Goal: Task Accomplishment & Management: Use online tool/utility

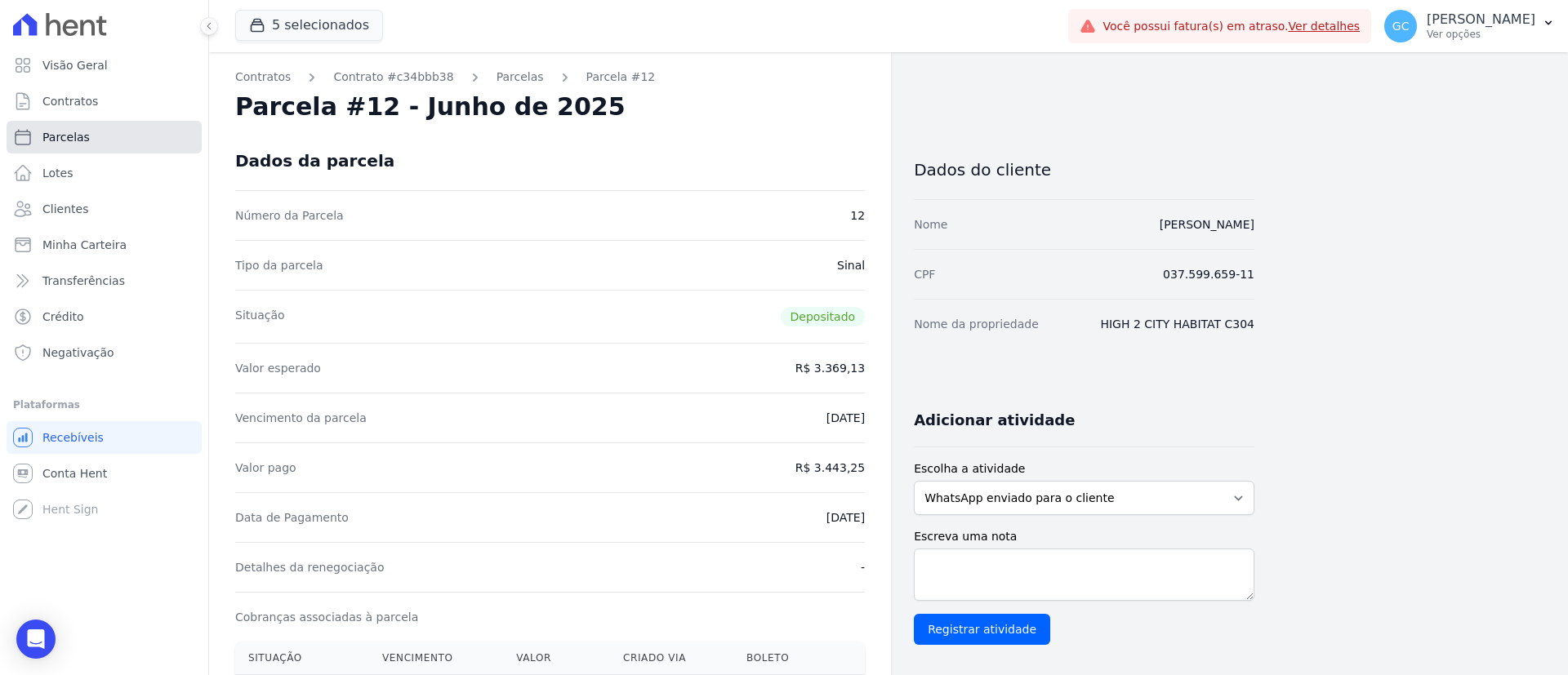
click at [78, 137] on span "Parcelas" at bounding box center [65, 137] width 47 height 17
select select
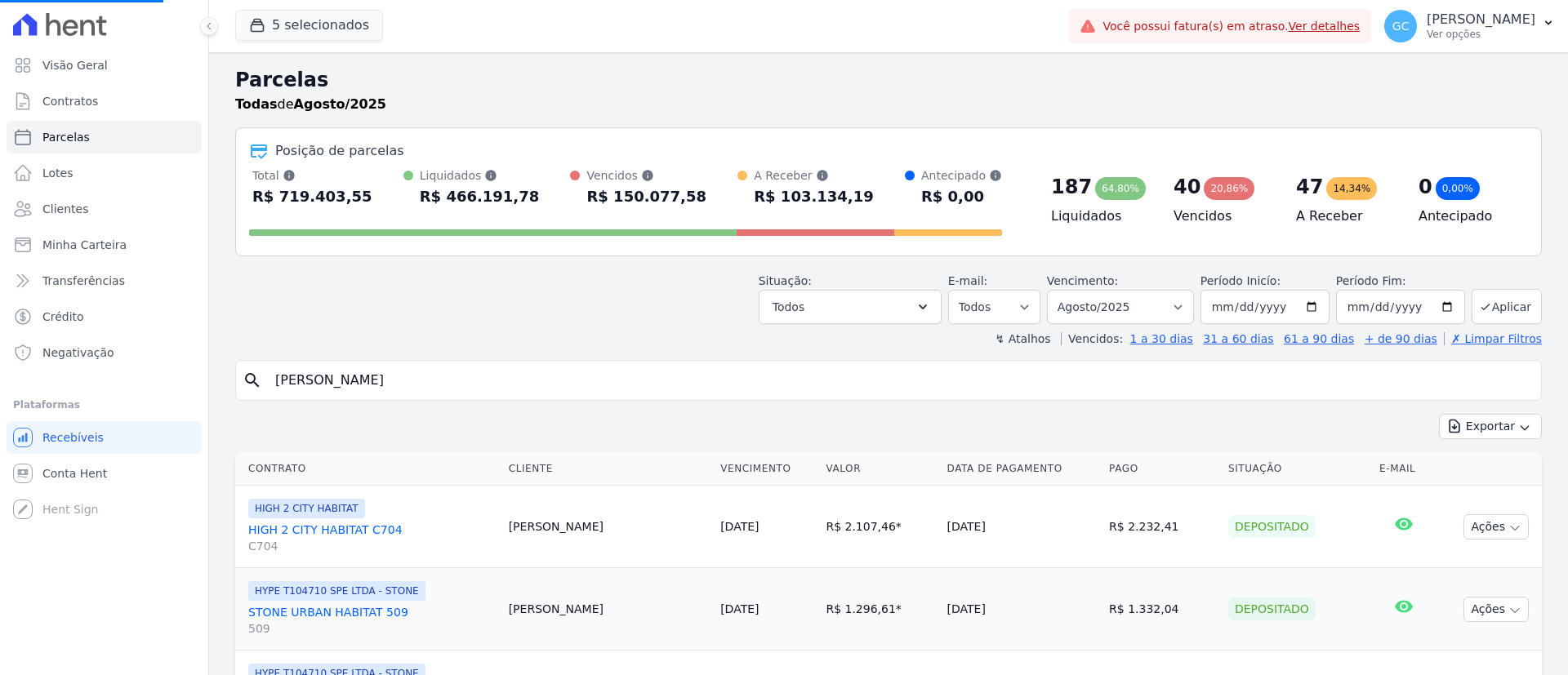
click at [436, 367] on input "Amanda Toledo Cortiano" at bounding box center [900, 380] width 1269 height 32
drag, startPoint x: 409, startPoint y: 375, endPoint x: 243, endPoint y: 346, distance: 168.5
select select
click at [455, 391] on input "search" at bounding box center [900, 380] width 1269 height 32
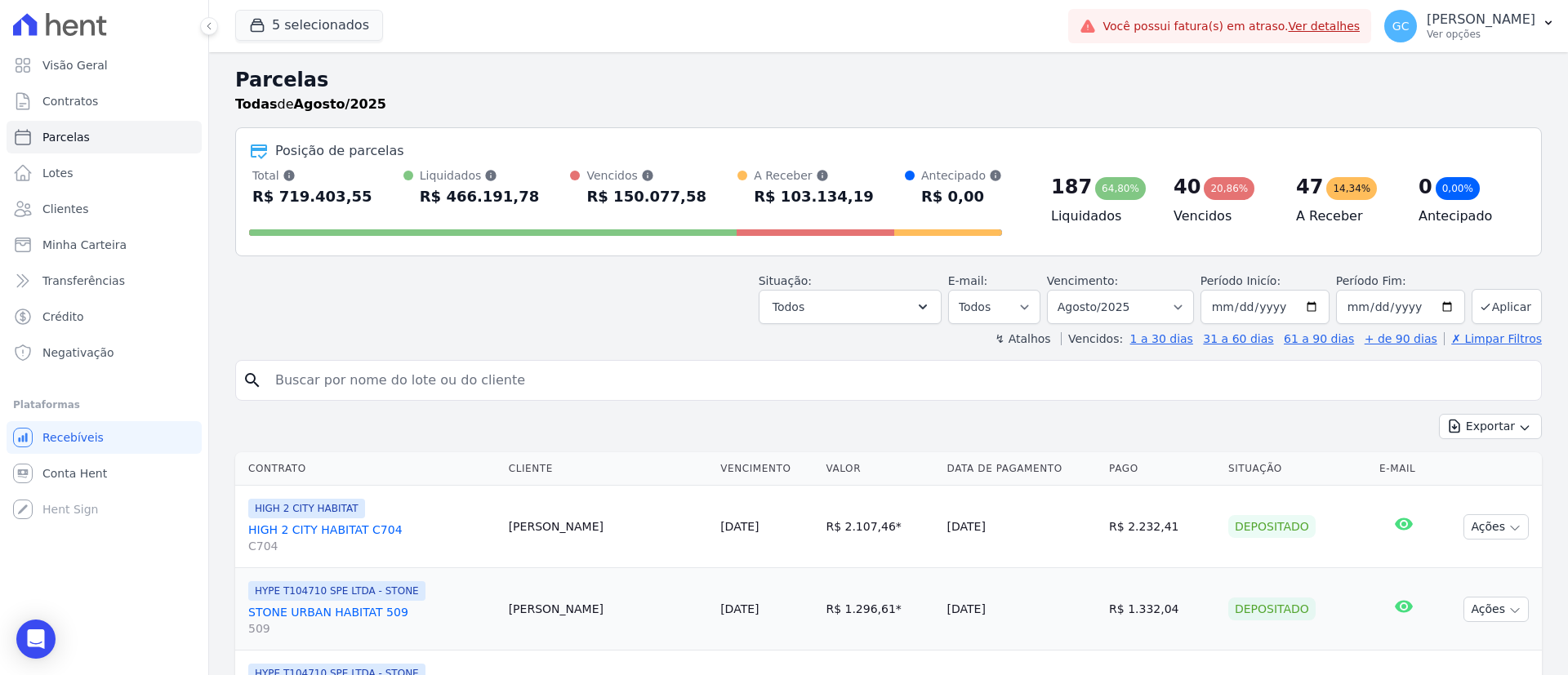
paste input "Emanoelli Cristini Augustinhaki Stanula"
type input "Emanoelli Cristini Augustinhaki Stanula"
select select
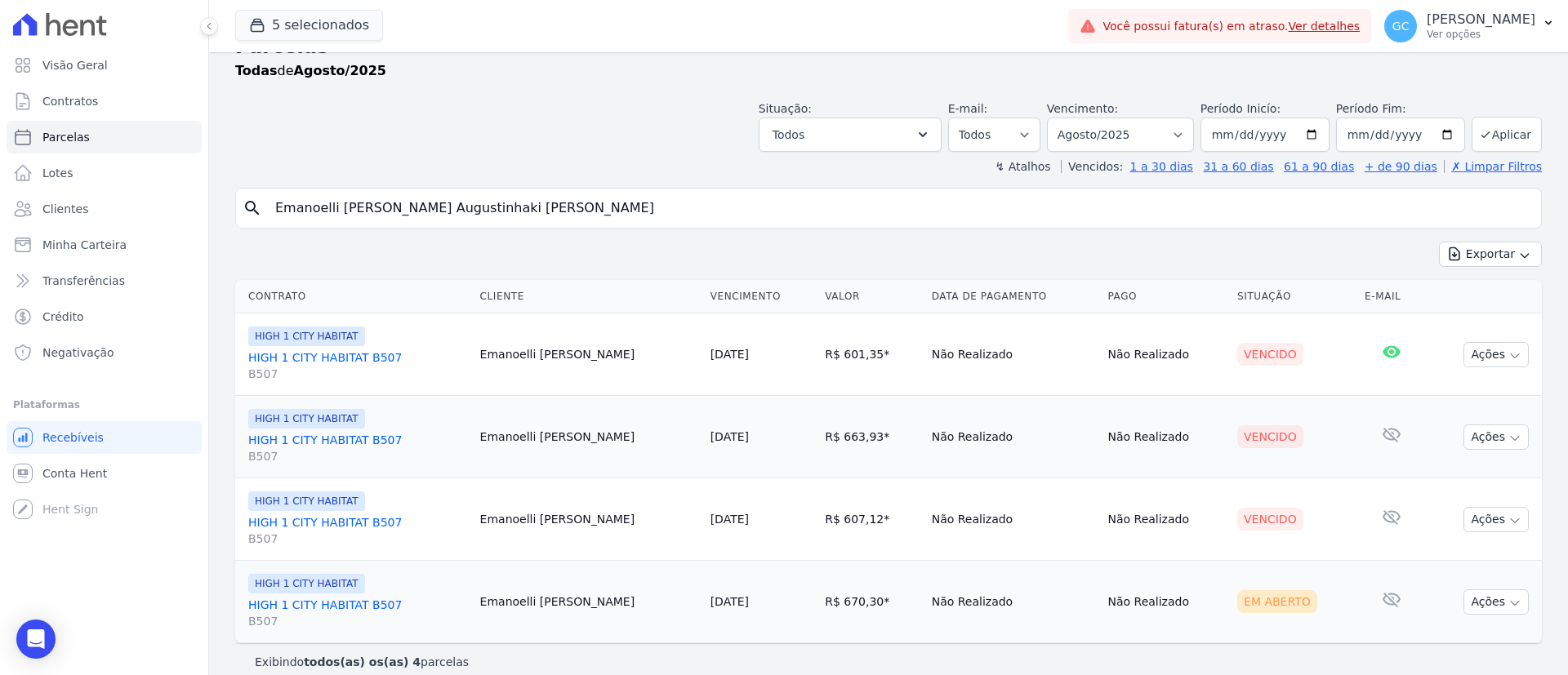
scroll to position [52, 0]
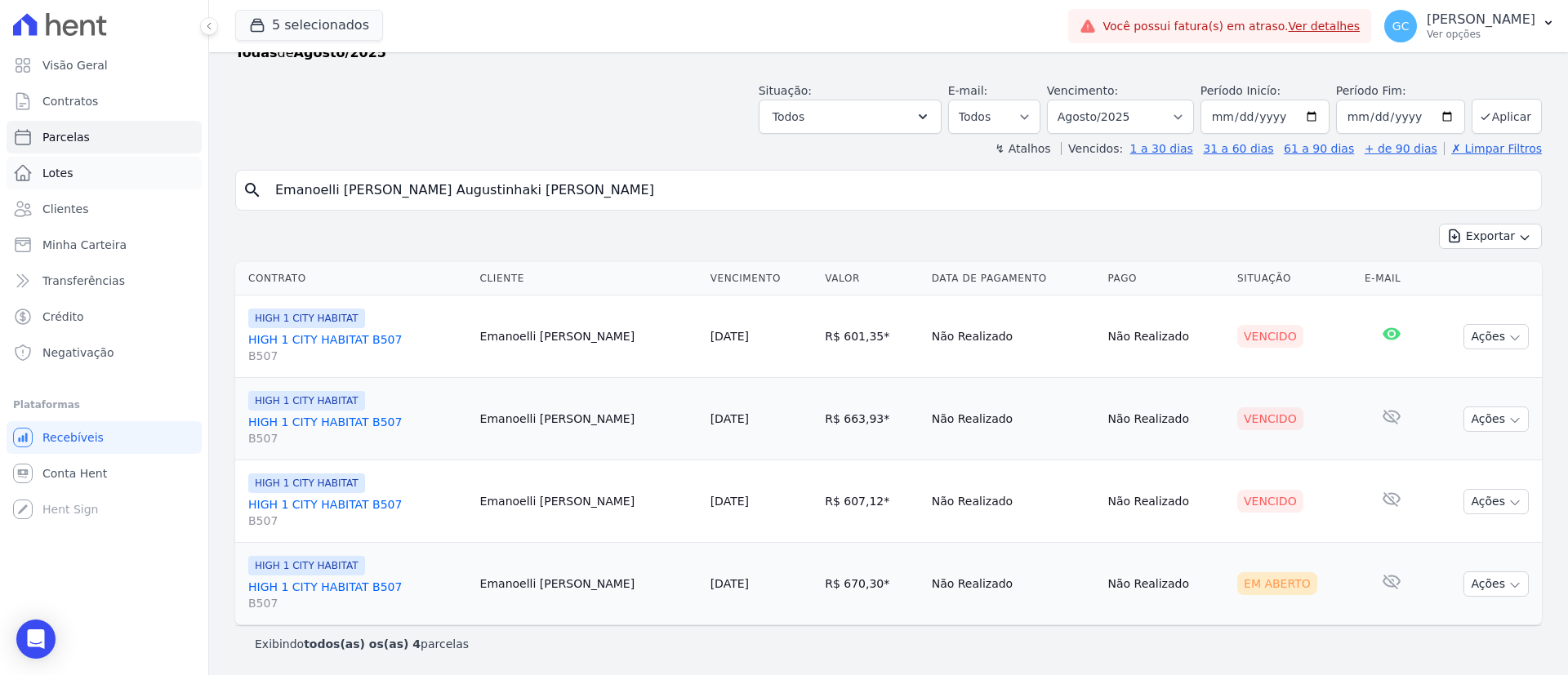
drag, startPoint x: 518, startPoint y: 191, endPoint x: 172, endPoint y: 180, distance: 346.2
click at [172, 180] on div "Visão Geral Contratos [GEOGRAPHIC_DATA] Lotes Clientes Minha Carteira Transferê…" at bounding box center [784, 337] width 1568 height 675
paste input "Allan David de Souza Freitas"
type input "Allan David de Souza Freitas"
select select
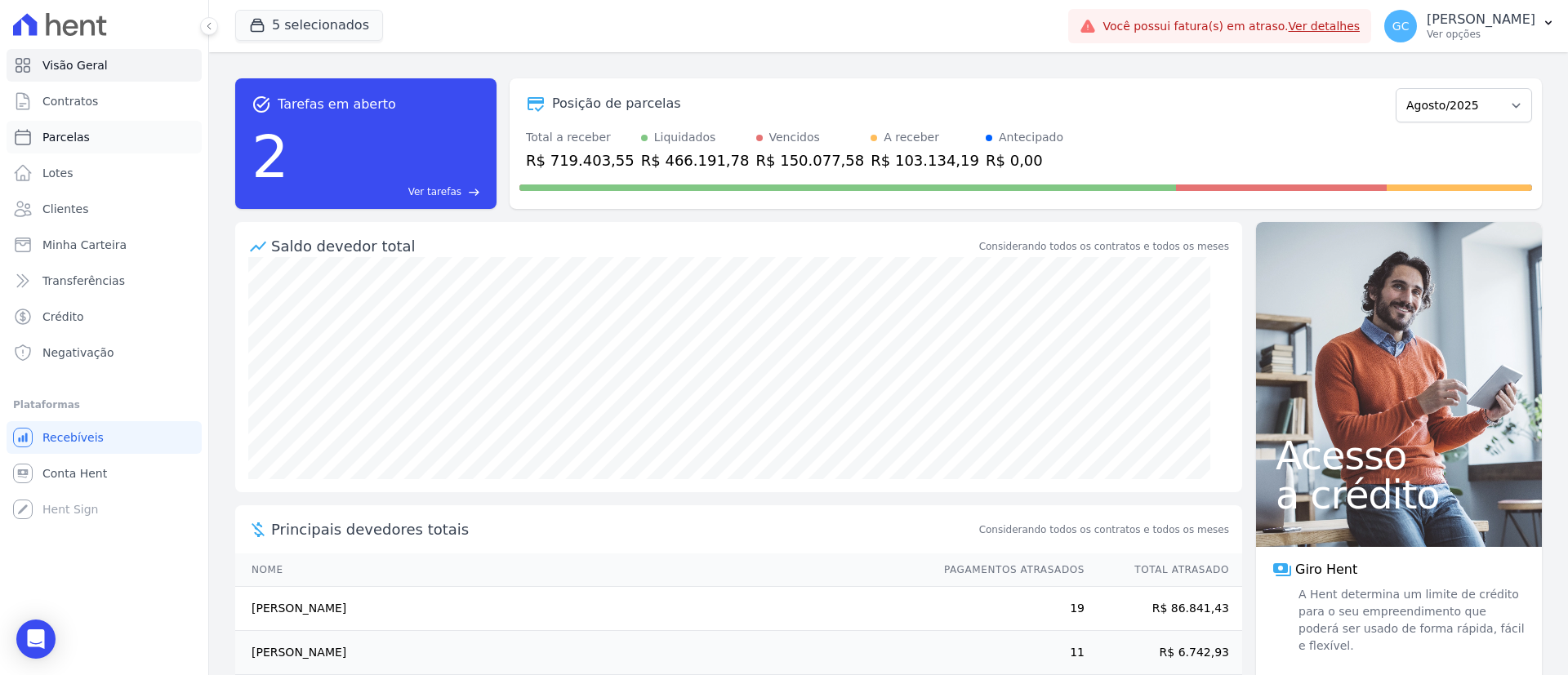
click at [64, 142] on span "Parcelas" at bounding box center [65, 137] width 47 height 17
select select
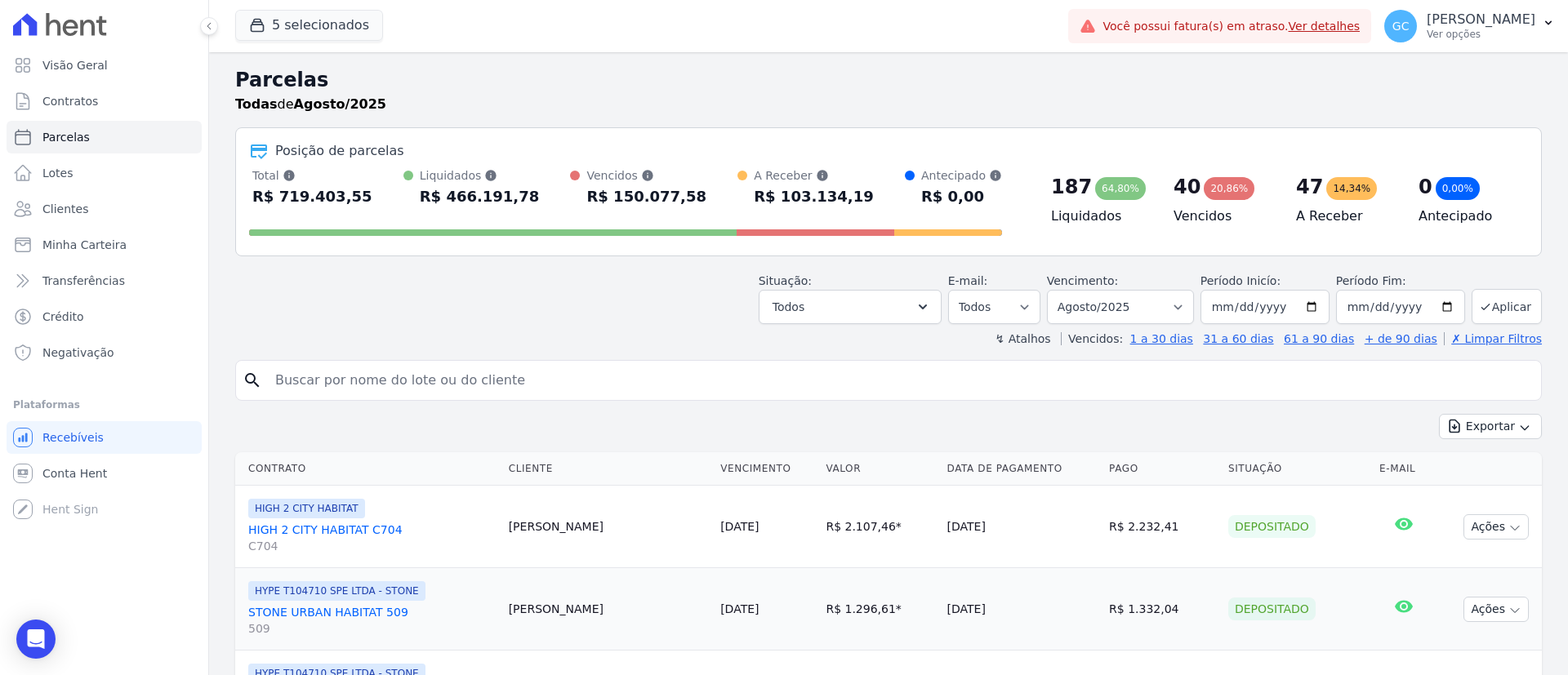
click at [399, 387] on input "search" at bounding box center [900, 380] width 1269 height 32
paste input "[PERSON_NAME] Preres [PERSON_NAME]"
type input "[PERSON_NAME] Preres [PERSON_NAME]"
select select
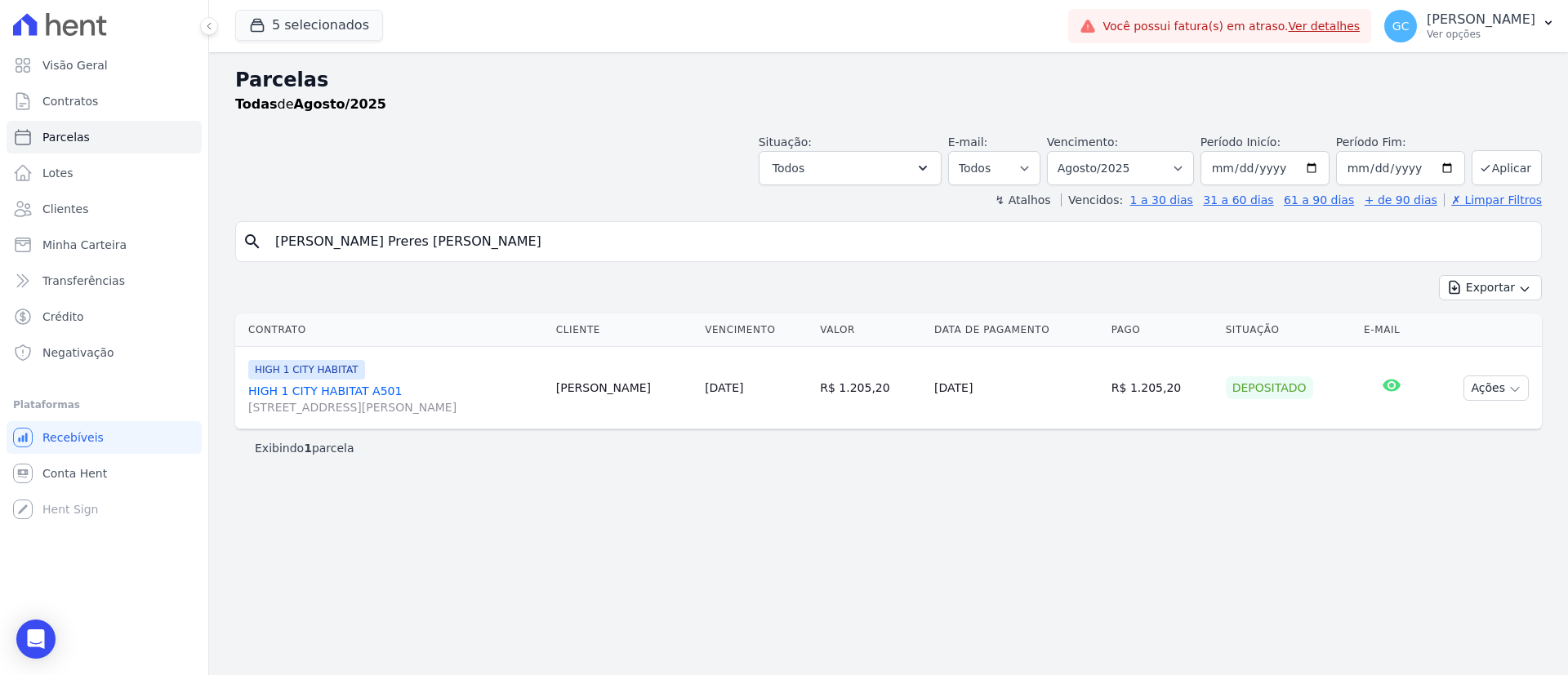
drag, startPoint x: 472, startPoint y: 244, endPoint x: 210, endPoint y: 232, distance: 262.3
click at [212, 232] on div "Parcelas Todas [PERSON_NAME]/2025 Situação: Agendado Em Aberto Pago Processando…" at bounding box center [888, 364] width 1359 height 623
paste input "[PERSON_NAME]"
type input "[PERSON_NAME]"
select select
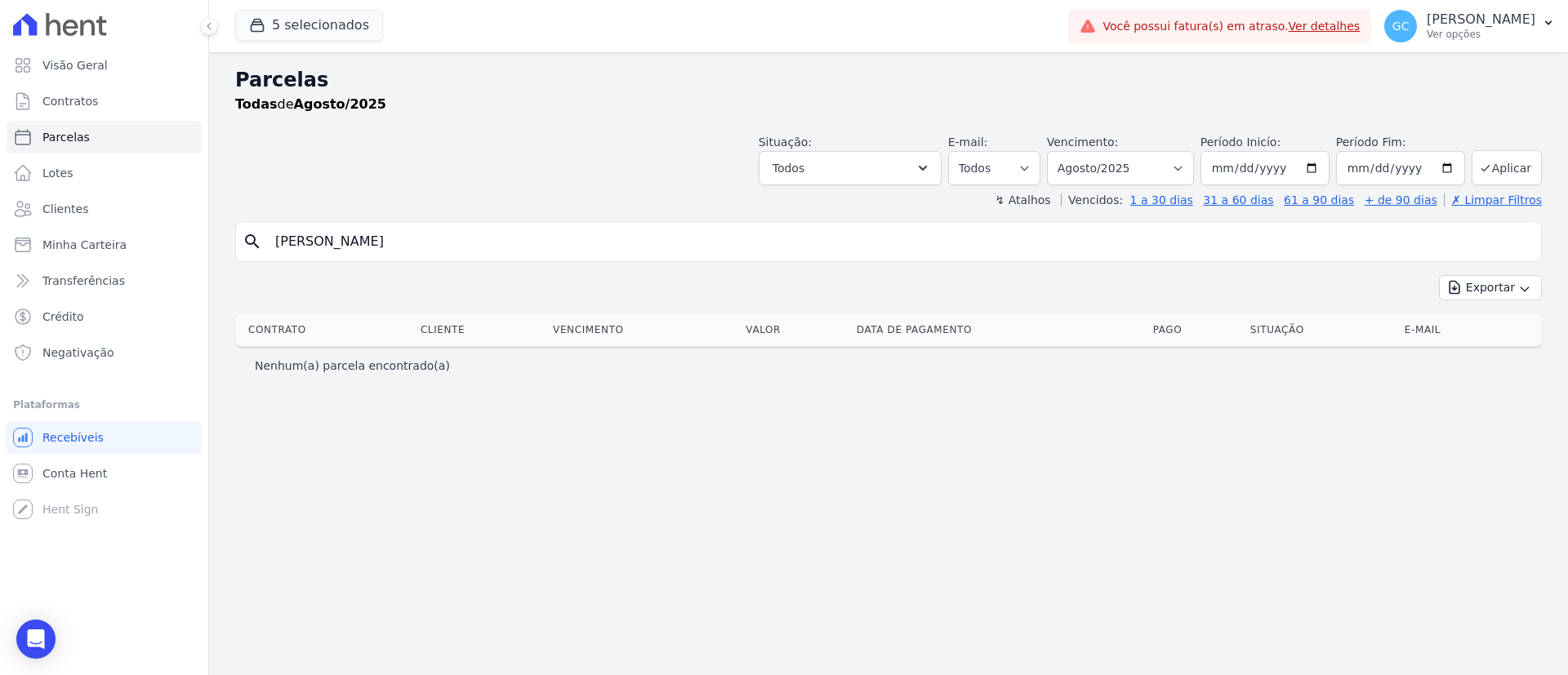
drag, startPoint x: 357, startPoint y: 238, endPoint x: 219, endPoint y: 232, distance: 138.1
click at [224, 236] on div "Parcelas Todas [PERSON_NAME]/2025 Situação: Agendado Em Aberto Pago Processando…" at bounding box center [888, 364] width 1359 height 623
paste input "[PERSON_NAME] [PERSON_NAME]"
type input "[PERSON_NAME] [PERSON_NAME] [PERSON_NAME]"
select select
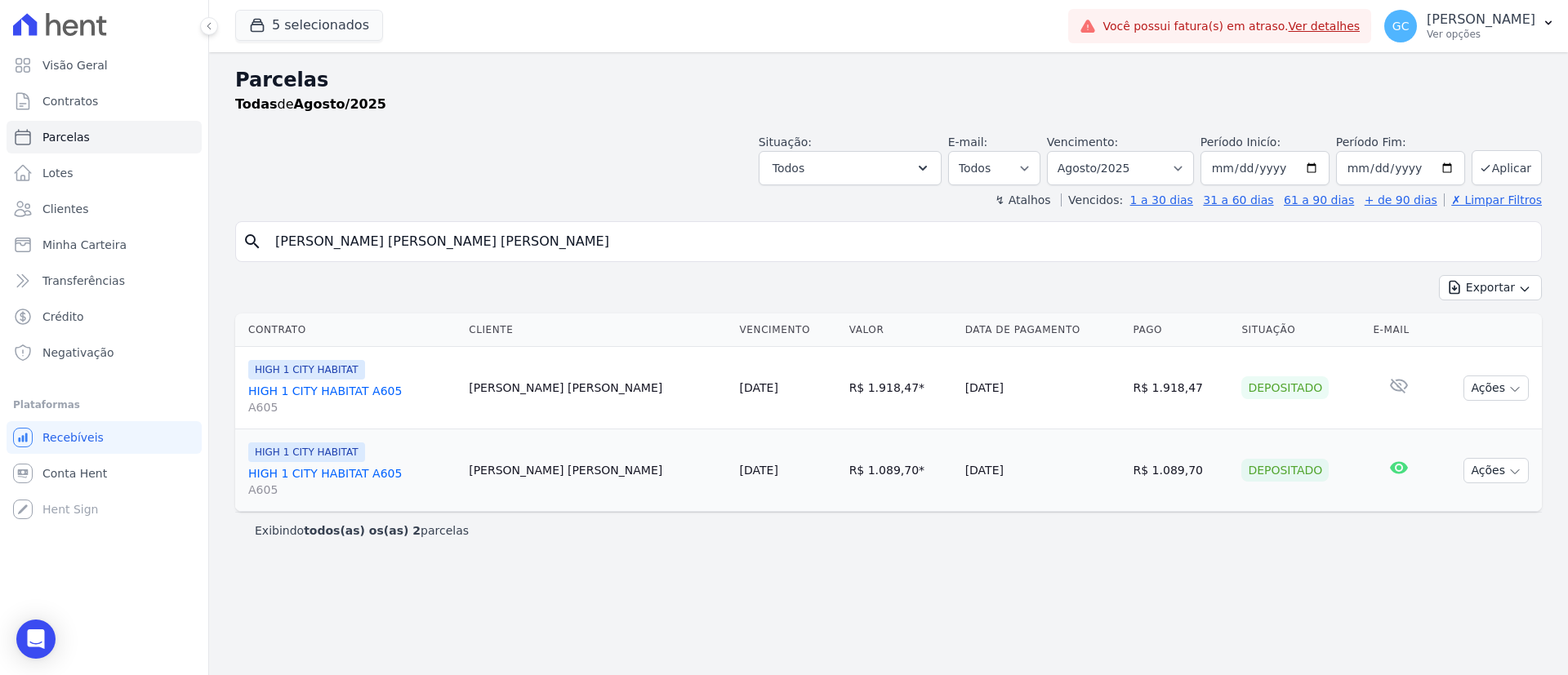
drag, startPoint x: 487, startPoint y: 244, endPoint x: 71, endPoint y: 227, distance: 416.3
click at [139, 244] on div "Visão Geral Contratos [GEOGRAPHIC_DATA] Lotes Clientes Minha Carteira Transferê…" at bounding box center [784, 337] width 1568 height 675
paste input "[PERSON_NAME]"
type input "[PERSON_NAME]"
select select
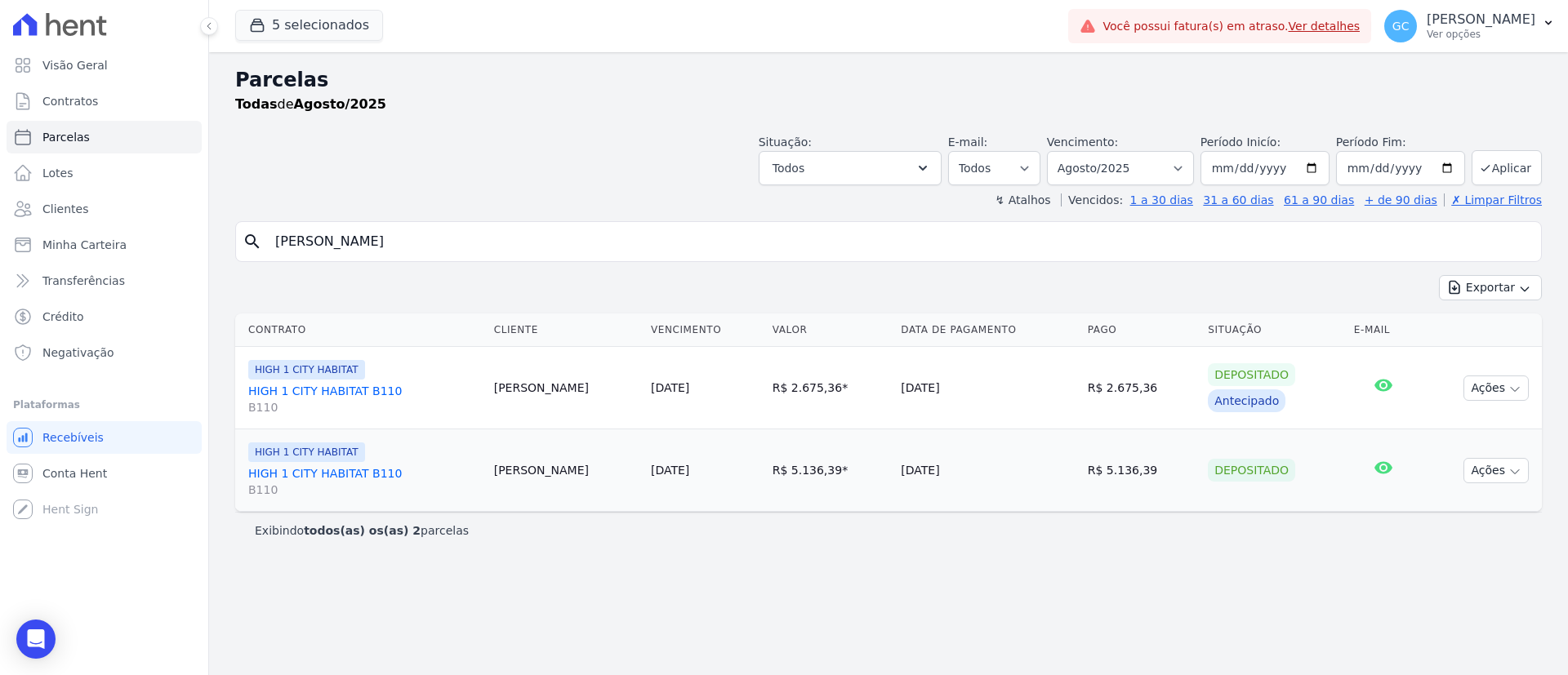
drag, startPoint x: 506, startPoint y: 250, endPoint x: 228, endPoint y: 246, distance: 278.0
click at [264, 246] on div "search [PERSON_NAME]" at bounding box center [889, 242] width 1307 height 41
paste input "[PERSON_NAME]"
type input "[PERSON_NAME]"
select select
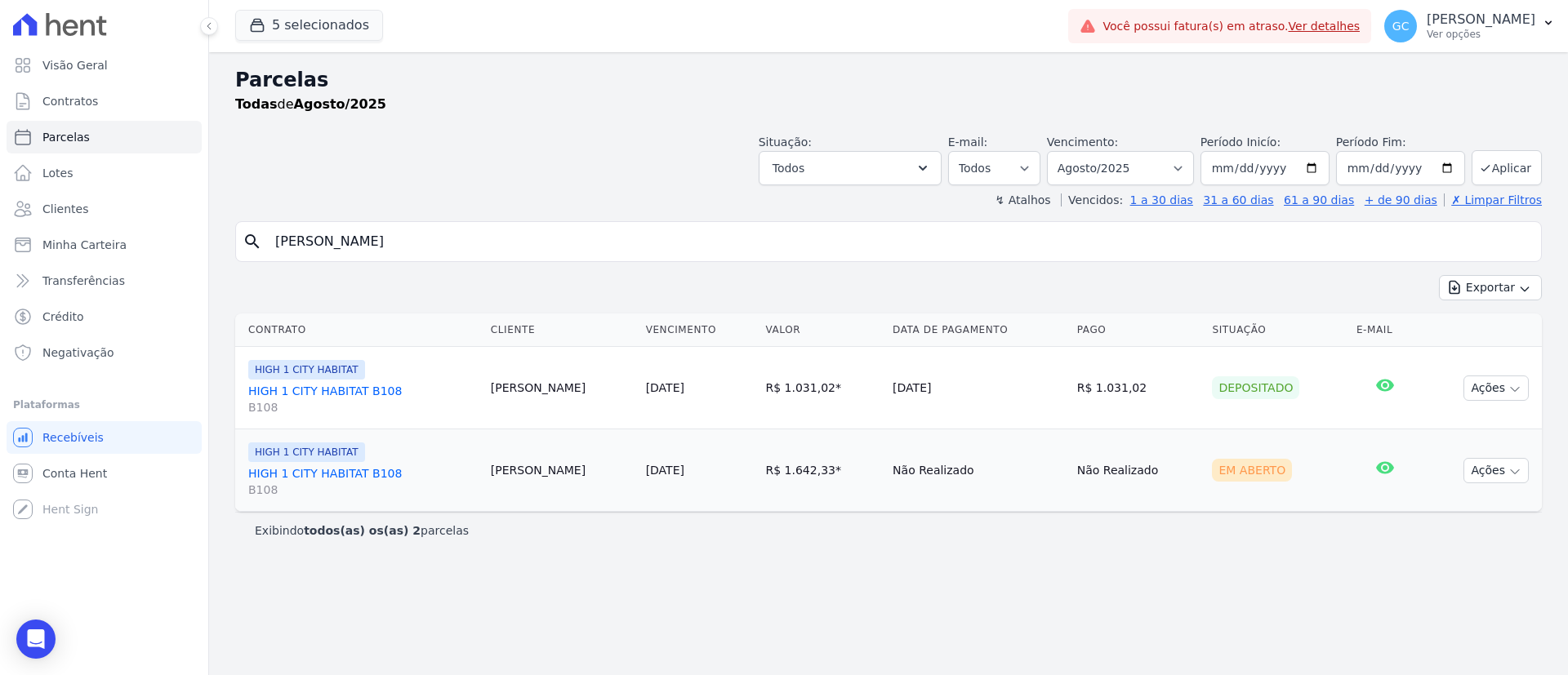
drag, startPoint x: 732, startPoint y: 399, endPoint x: 1567, endPoint y: 406, distance: 835.0
click at [1567, 406] on div "Contrato Cliente Vencimento [GEOGRAPHIC_DATA] Data de Pagamento Pago Situação E…" at bounding box center [888, 412] width 1359 height 212
